Goal: Information Seeking & Learning: Learn about a topic

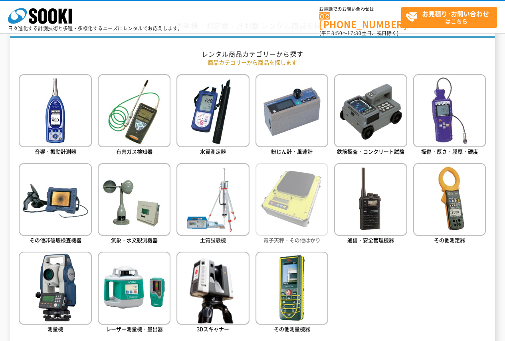
scroll to position [280, 0]
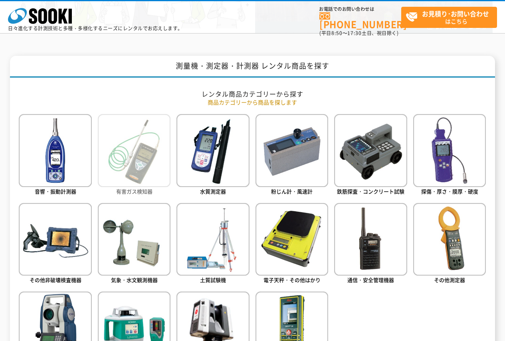
click at [125, 160] on img at bounding box center [134, 150] width 73 height 73
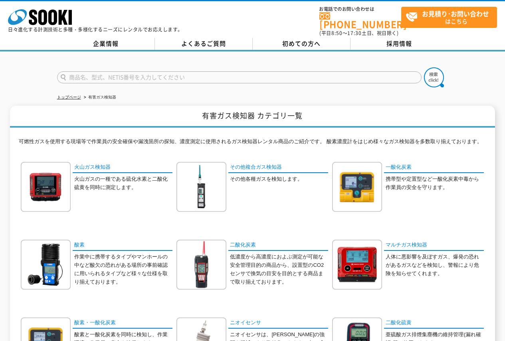
scroll to position [40, 0]
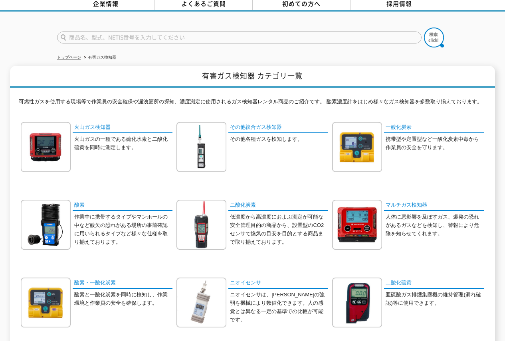
click at [280, 44] on form at bounding box center [252, 39] width 391 height 22
click at [100, 124] on link "火山ガス検知器" at bounding box center [123, 128] width 100 height 12
click at [29, 129] on img at bounding box center [46, 147] width 50 height 50
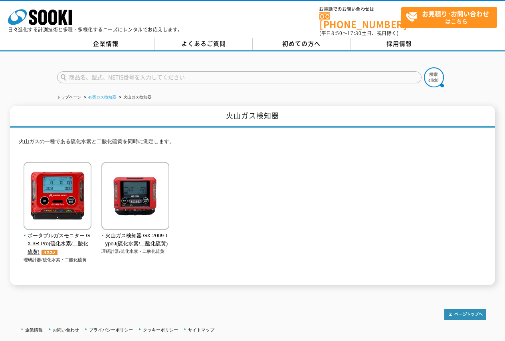
click at [111, 95] on link "有害ガス検知器" at bounding box center [102, 97] width 28 height 4
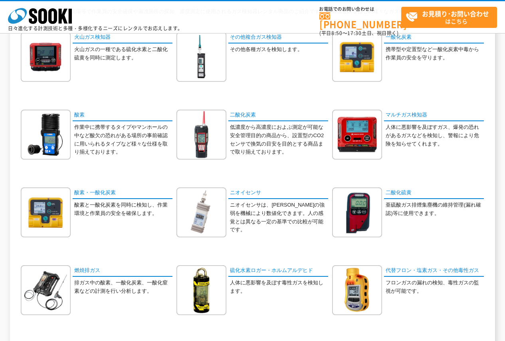
scroll to position [173, 0]
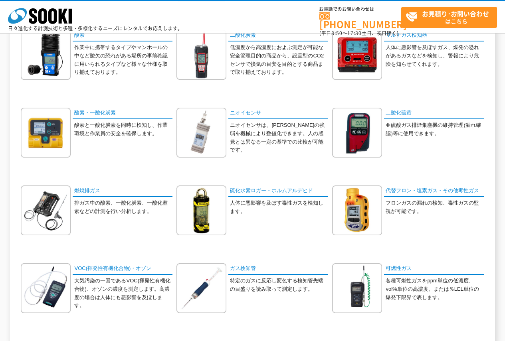
click at [385, 161] on div "二酸化硫黄 亜硫酸ガス排煙集塵機の維持管理(漏れ確認)等に使用できます。" at bounding box center [408, 139] width 152 height 62
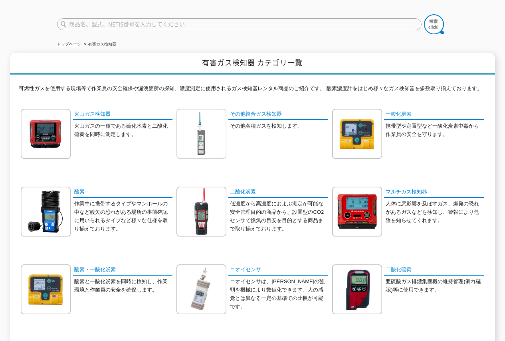
scroll to position [13, 0]
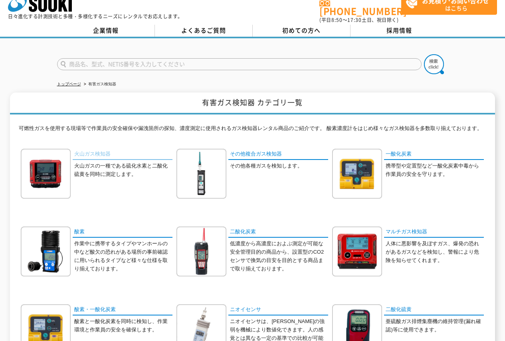
click at [101, 151] on link "火山ガス検知器" at bounding box center [123, 155] width 100 height 12
click at [263, 153] on link "その他複合ガス検知器" at bounding box center [278, 155] width 100 height 12
click at [359, 180] on img at bounding box center [357, 174] width 50 height 50
click at [28, 254] on img at bounding box center [46, 252] width 50 height 50
click at [37, 241] on img at bounding box center [46, 252] width 50 height 50
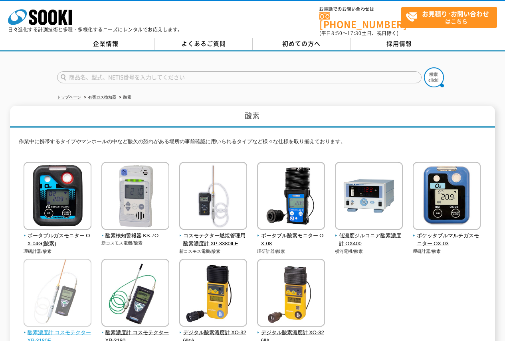
scroll to position [109, 0]
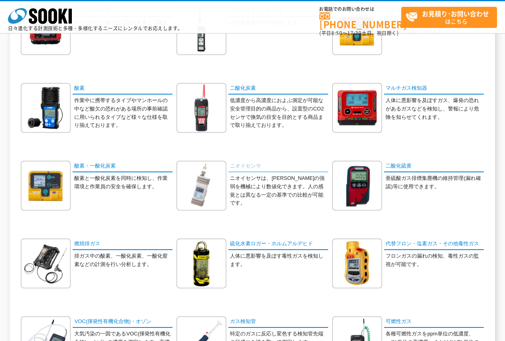
scroll to position [160, 0]
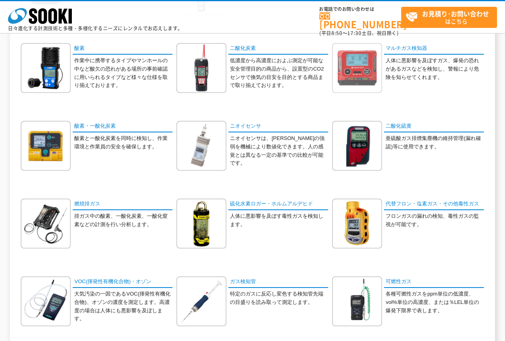
click at [354, 82] on img at bounding box center [357, 68] width 50 height 50
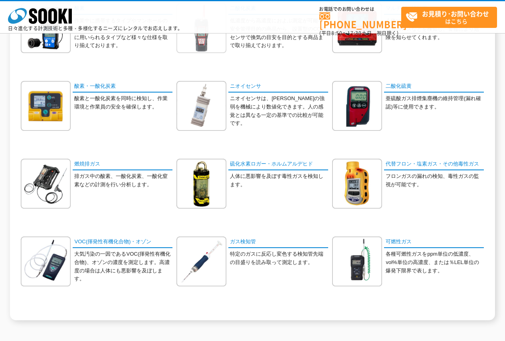
scroll to position [80, 0]
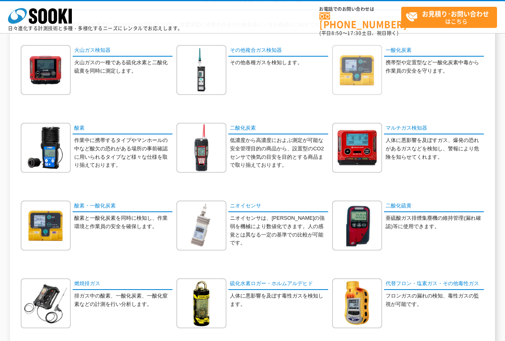
click at [352, 77] on img at bounding box center [357, 70] width 50 height 50
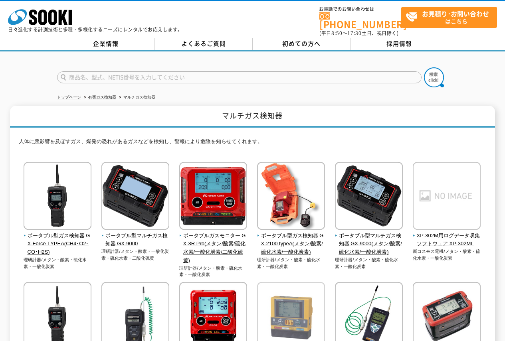
scroll to position [80, 0]
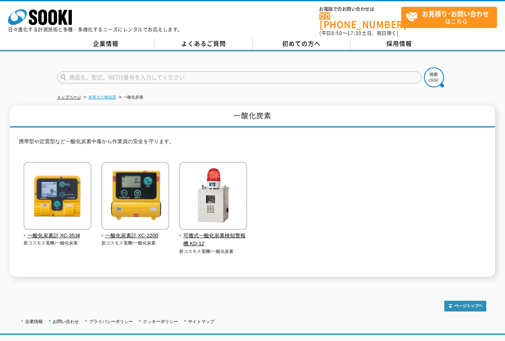
click at [99, 95] on link "有害ガス検知器" at bounding box center [102, 97] width 28 height 4
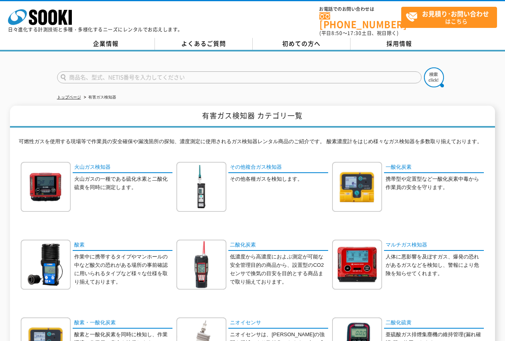
scroll to position [40, 0]
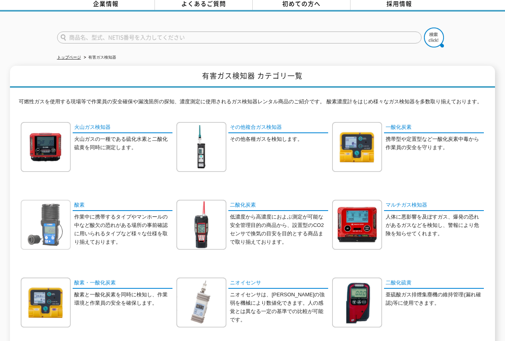
click at [61, 241] on img at bounding box center [46, 225] width 50 height 50
click at [54, 237] on img at bounding box center [46, 225] width 50 height 50
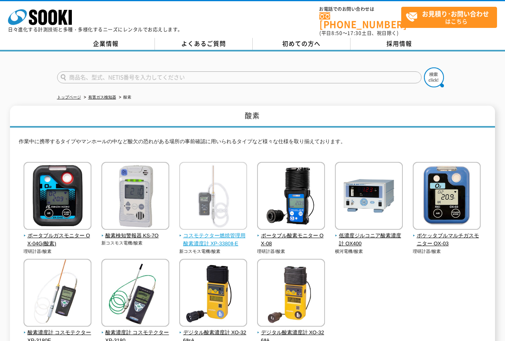
scroll to position [40, 0]
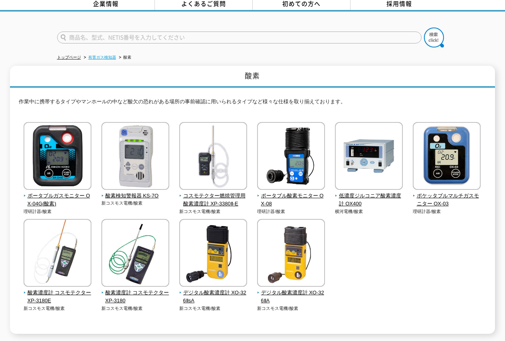
drag, startPoint x: 100, startPoint y: 49, endPoint x: 97, endPoint y: 52, distance: 4.3
click at [100, 54] on li "有害ガス検知器" at bounding box center [99, 58] width 34 height 8
click at [97, 55] on link "有害ガス検知器" at bounding box center [102, 57] width 28 height 4
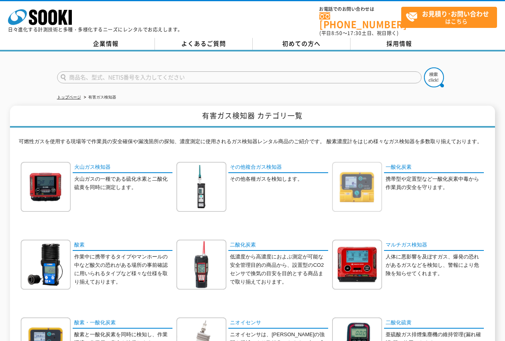
click at [365, 181] on img at bounding box center [357, 187] width 50 height 50
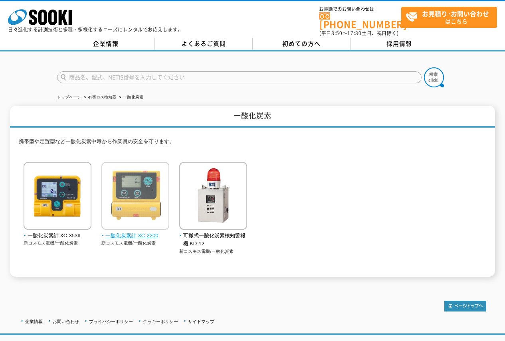
click at [137, 197] on img at bounding box center [135, 197] width 68 height 70
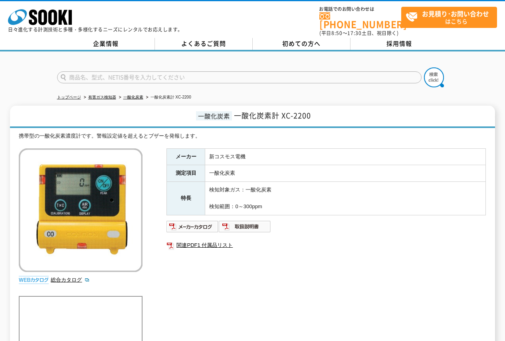
drag, startPoint x: 189, startPoint y: 65, endPoint x: 186, endPoint y: 69, distance: 4.3
click at [189, 67] on form at bounding box center [252, 78] width 391 height 22
click at [185, 71] on input "text" at bounding box center [239, 77] width 365 height 12
type input "商品名、型式、NETIS番号を入力してください"
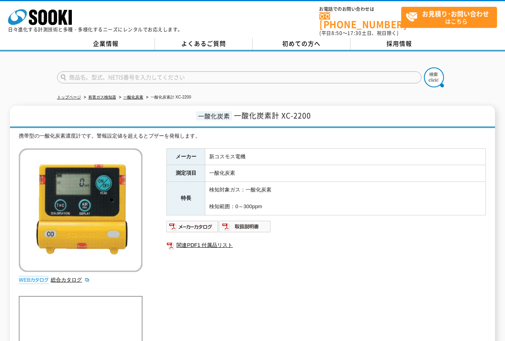
type input "商品名、型式、NETIS番号を入力してください"
click at [106, 95] on link "有害ガス検知器" at bounding box center [102, 97] width 28 height 4
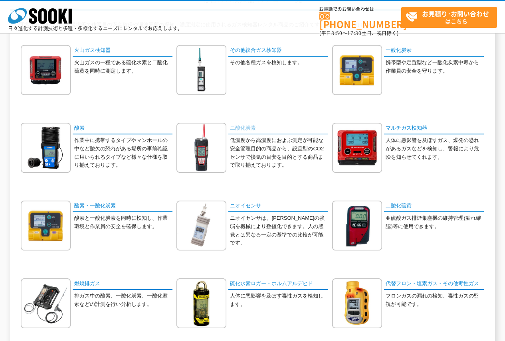
scroll to position [120, 0]
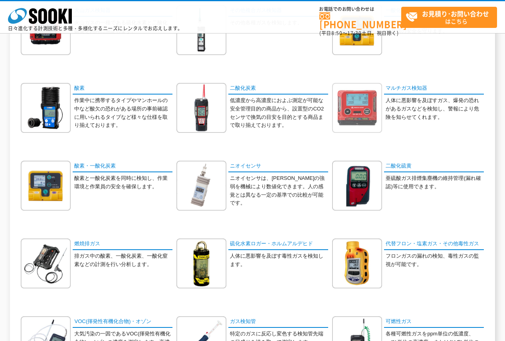
click at [342, 126] on img at bounding box center [357, 108] width 50 height 50
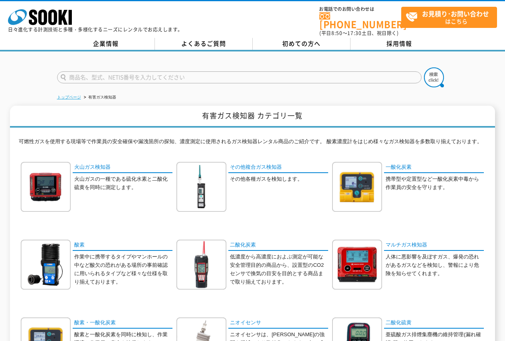
click at [78, 95] on link "トップページ" at bounding box center [69, 97] width 24 height 4
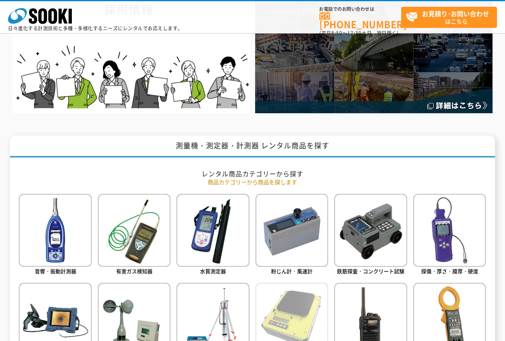
scroll to position [359, 0]
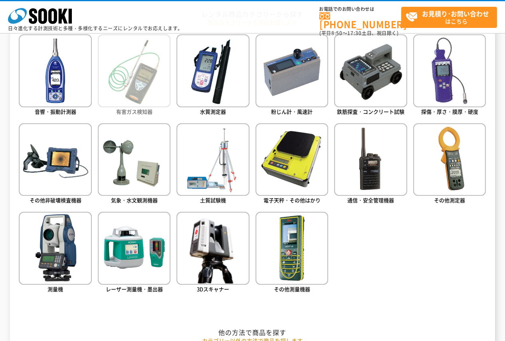
click at [127, 90] on img at bounding box center [134, 70] width 73 height 73
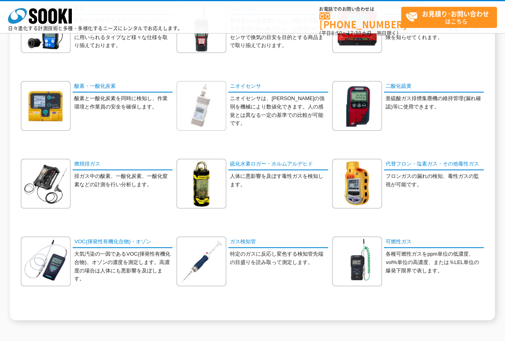
click at [215, 100] on img at bounding box center [202, 106] width 50 height 50
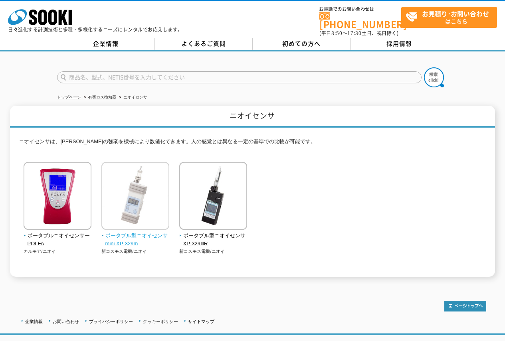
click at [163, 220] on img at bounding box center [135, 197] width 68 height 70
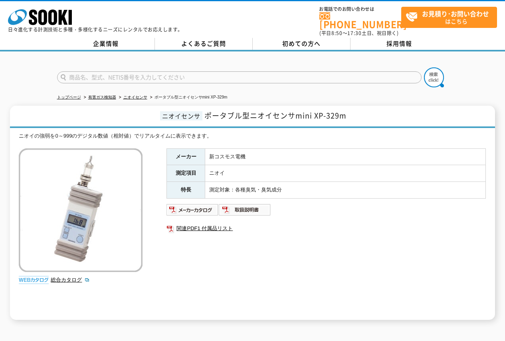
drag, startPoint x: 198, startPoint y: 54, endPoint x: 189, endPoint y: 67, distance: 15.8
click at [189, 67] on div at bounding box center [252, 71] width 505 height 38
click at [152, 71] on input "text" at bounding box center [239, 77] width 365 height 12
type input "S"
type input "326"
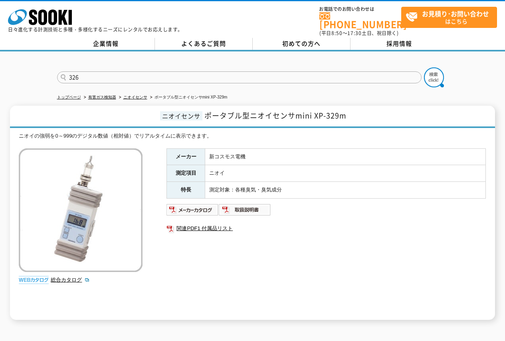
click at [424, 67] on button at bounding box center [434, 77] width 20 height 20
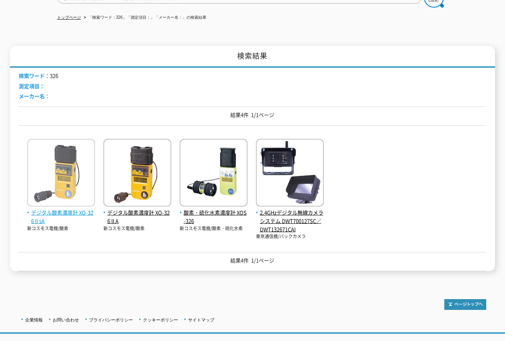
click at [83, 177] on img at bounding box center [61, 174] width 68 height 70
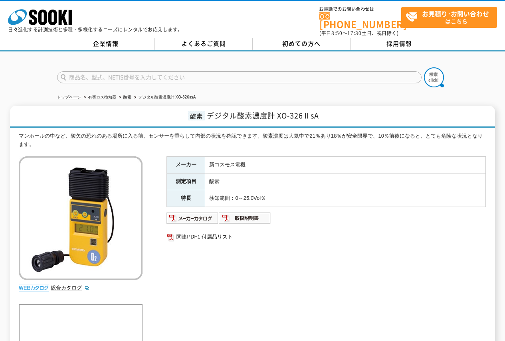
click at [187, 71] on input "text" at bounding box center [239, 77] width 365 height 12
type input "XC-2200"
click at [424, 67] on button at bounding box center [434, 77] width 20 height 20
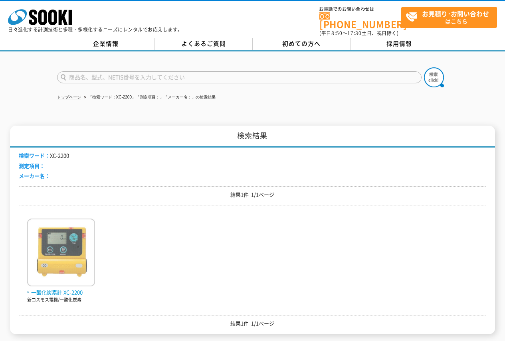
click at [46, 244] on img at bounding box center [61, 254] width 68 height 70
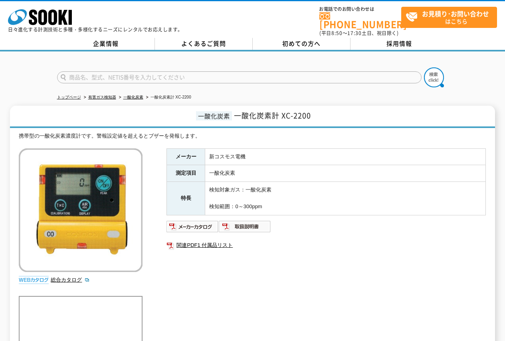
click at [210, 75] on input "text" at bounding box center [239, 77] width 365 height 12
type input "GX-6100"
click at [424, 67] on button at bounding box center [434, 77] width 20 height 20
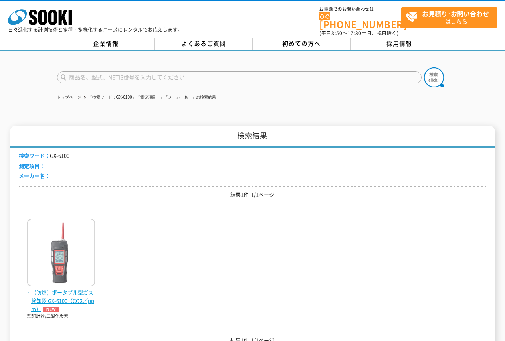
click at [78, 241] on img at bounding box center [61, 254] width 68 height 70
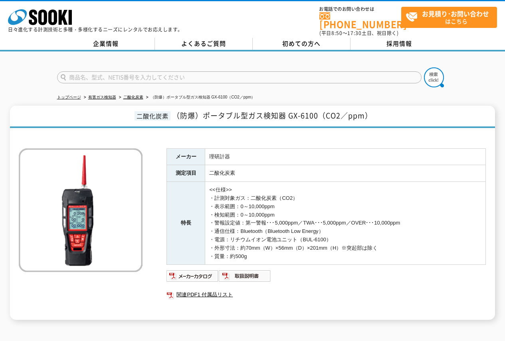
click at [197, 72] on input "text" at bounding box center [239, 77] width 365 height 12
type input "SC-04"
click at [424, 67] on button at bounding box center [434, 77] width 20 height 20
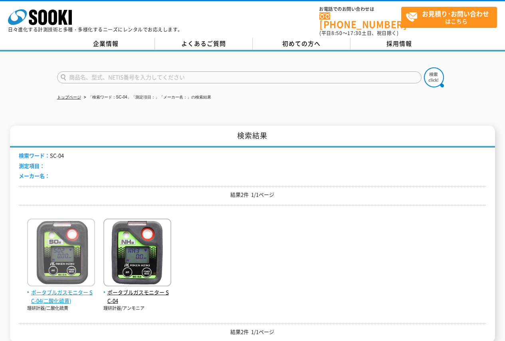
click at [57, 254] on img at bounding box center [61, 254] width 68 height 70
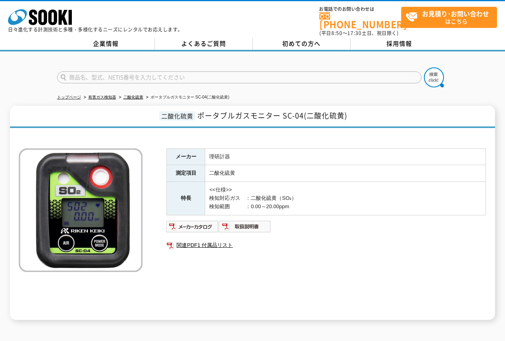
click at [215, 110] on span "ポータブルガスモニター SC-04(二酸化硫黄)" at bounding box center [272, 115] width 150 height 11
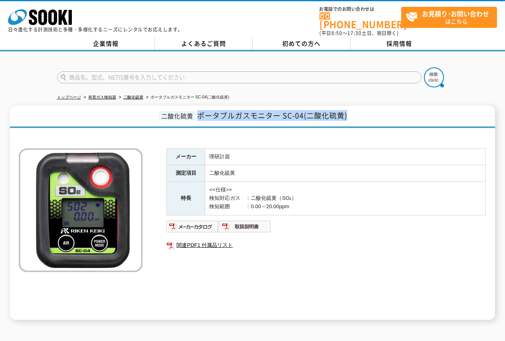
drag, startPoint x: 199, startPoint y: 111, endPoint x: 405, endPoint y: 116, distance: 206.1
click at [405, 116] on h1 "二酸化硫黄 ポータブルガスモニター SC-04(二酸化硫黄)" at bounding box center [252, 117] width 485 height 22
copy span "ポータブルガスモニター SC-04(二酸化硫黄)"
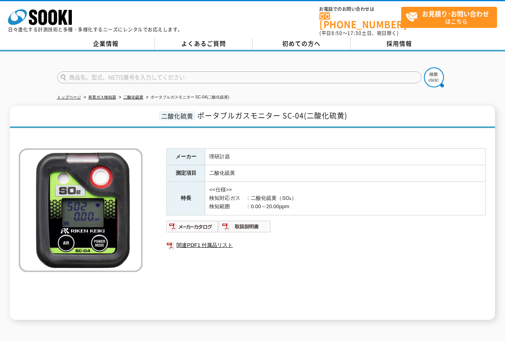
click at [261, 99] on ul "トップページ 有害ガス検知器 二酸化硫黄 ポータブルガスモニター SC-04(二酸化硫黄)" at bounding box center [252, 97] width 391 height 16
click at [211, 12] on div "株式会社 ソーキ spMenu 日々進化する計測技術と多種・多様化するニーズにレンタルでお応えします。 お電話でのお問い合わせは 0120-856-990 (…" at bounding box center [252, 19] width 505 height 36
click at [140, 95] on link "二酸化硫黄" at bounding box center [133, 97] width 20 height 4
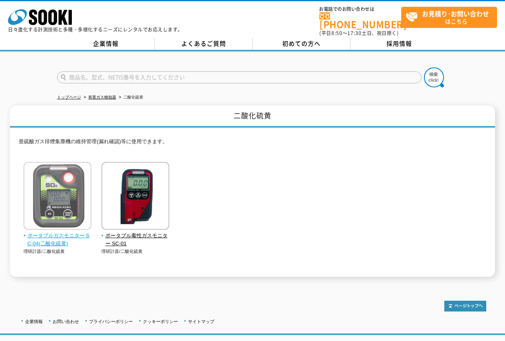
click at [79, 177] on img at bounding box center [58, 197] width 68 height 70
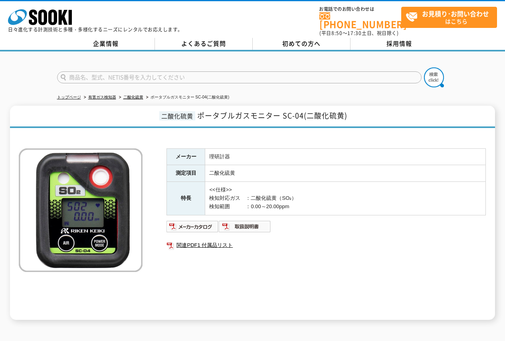
click at [170, 71] on input "text" at bounding box center [239, 77] width 365 height 12
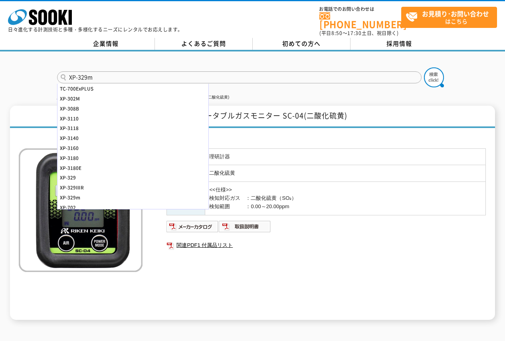
type input "XP-329m"
click at [424, 67] on button at bounding box center [434, 77] width 20 height 20
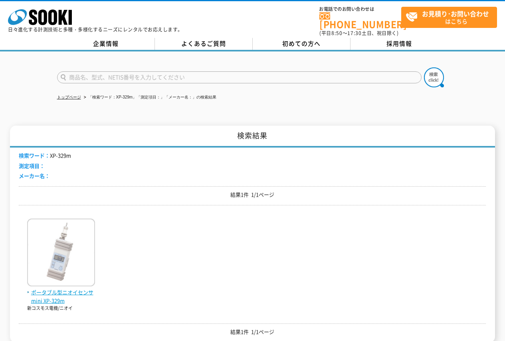
click at [47, 250] on img at bounding box center [61, 254] width 68 height 70
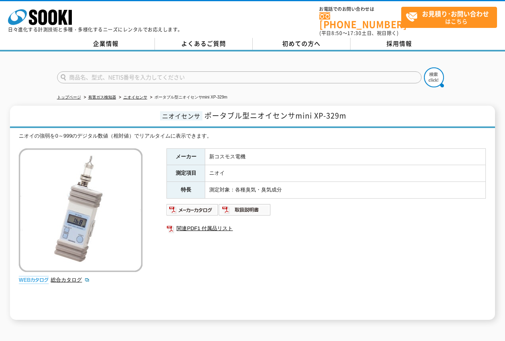
click at [249, 153] on td "新コスモス電機" at bounding box center [345, 157] width 281 height 17
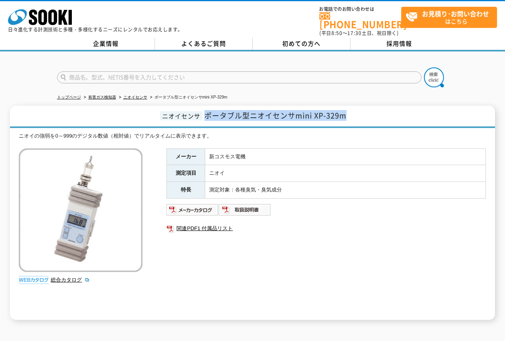
drag, startPoint x: 207, startPoint y: 114, endPoint x: 436, endPoint y: 114, distance: 228.8
click at [436, 114] on h1 "ニオイセンサ ポータブル型ニオイセンサmini XP-329m" at bounding box center [252, 117] width 485 height 22
copy span "ポータブル型ニオイセンサmini XP-329m"
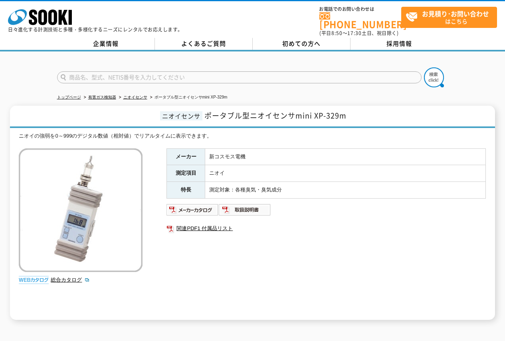
click at [201, 125] on div "ニオイセンサ ポータブル型ニオイセンサmini XP-329m ニオイの強弱を0～999のデジタル数値（相対値）でリアルタイムに表示できます。 総合カタログ …" at bounding box center [252, 213] width 485 height 214
drag, startPoint x: 229, startPoint y: 131, endPoint x: 19, endPoint y: 139, distance: 210.2
click at [19, 139] on div "ニオイの強弱を0～999のデジタル数値（相対値）でリアルタイムに表示できます。 総合カタログ メーカー 新コスモス電機 測定項目 ニオイ 特長 測定対象：各種…" at bounding box center [252, 226] width 467 height 188
copy div "ニオイの強弱を0～999のデジタル数値（相対値）でリアルタイムに表示できます。"
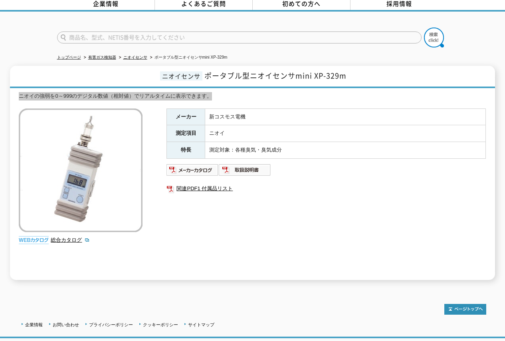
scroll to position [87, 0]
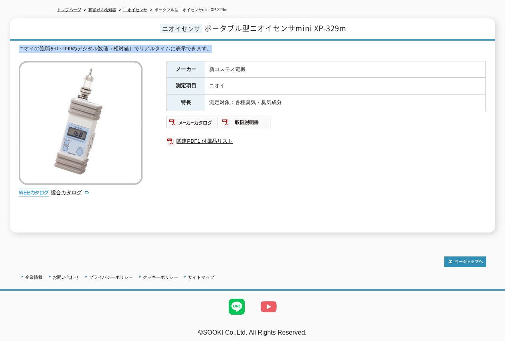
click at [262, 305] on img at bounding box center [269, 307] width 32 height 32
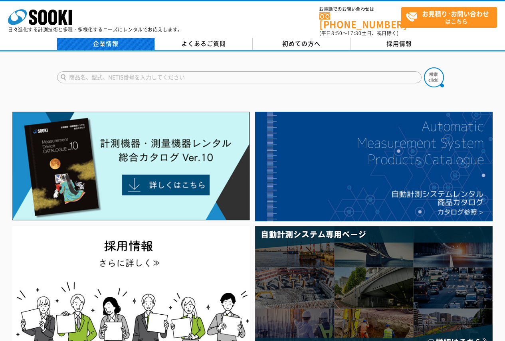
click at [138, 43] on link "企業情報" at bounding box center [106, 44] width 98 height 12
